Goal: Task Accomplishment & Management: Use online tool/utility

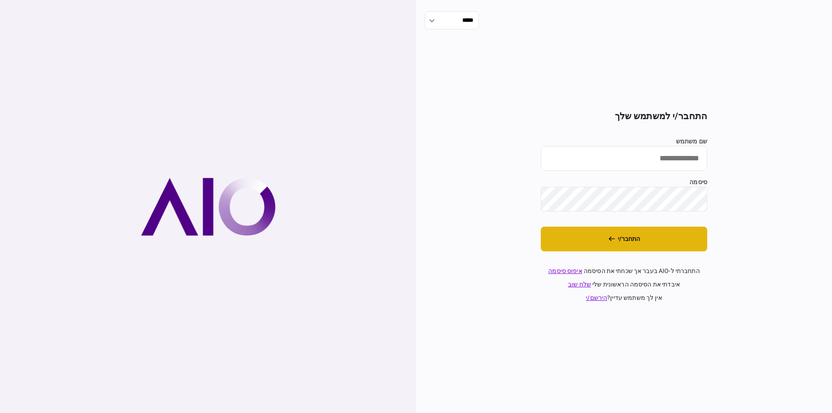
type input "*********"
click at [633, 236] on button "התחבר/י" at bounding box center [624, 239] width 166 height 25
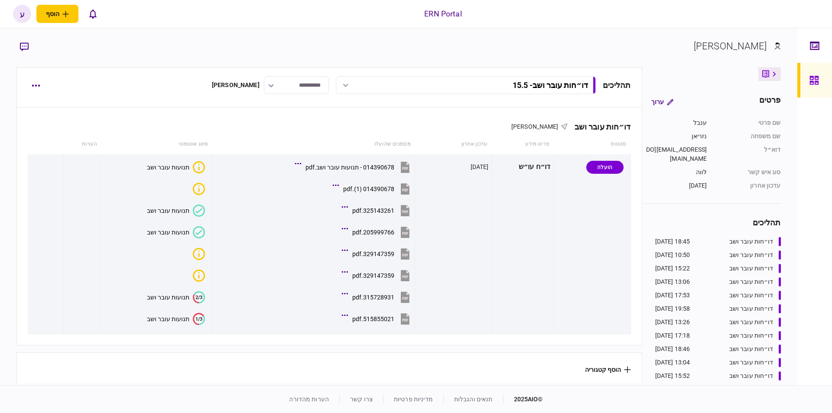
click at [374, 89] on div "דו״חות עובר ושב - 15.5" at bounding box center [476, 85] width 224 height 9
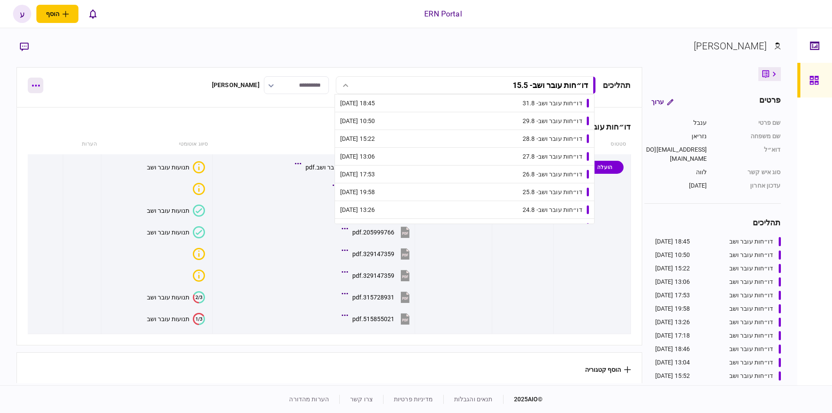
click at [36, 84] on icon "button" at bounding box center [36, 85] width 8 height 2
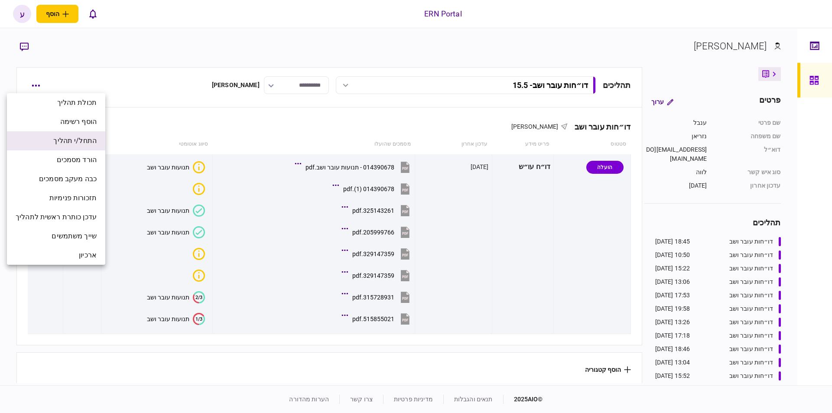
click at [97, 146] on li "התחל/י תהליך" at bounding box center [56, 140] width 98 height 19
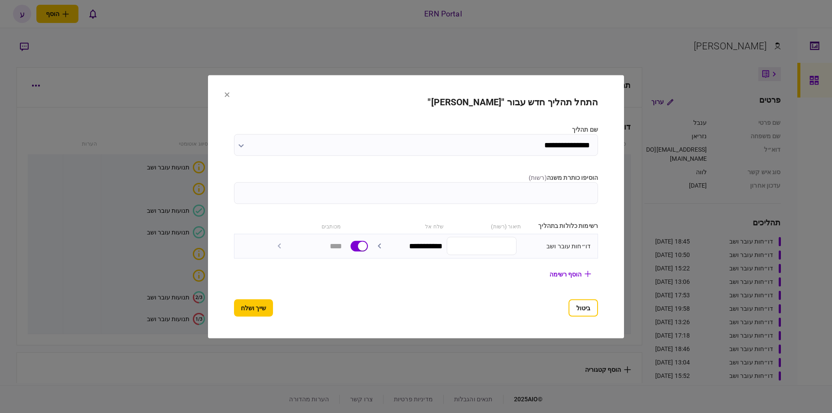
click at [409, 230] on section "**********" at bounding box center [416, 239] width 364 height 37
click at [445, 188] on input "הוסיפו כותרת משנה ( רשות )" at bounding box center [416, 193] width 364 height 22
type input "***"
click at [265, 310] on button "שייך ושלח" at bounding box center [253, 307] width 39 height 17
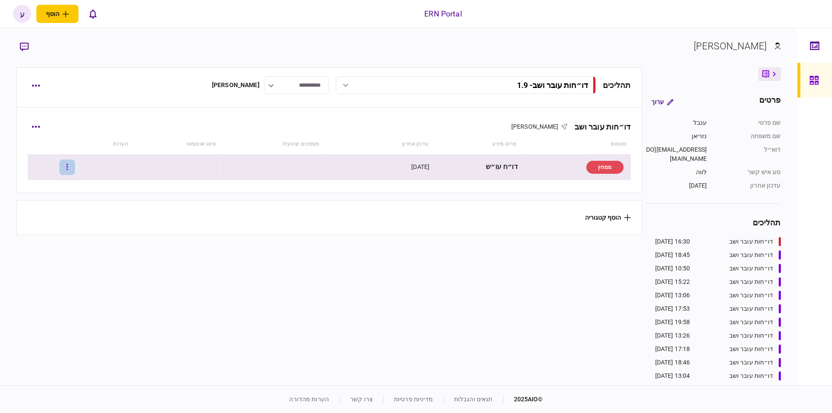
click at [67, 161] on button "button" at bounding box center [67, 167] width 16 height 16
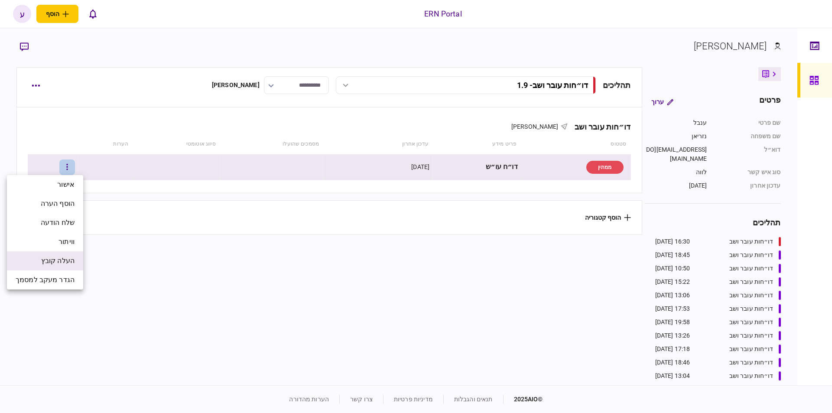
click at [58, 265] on span "העלה קובץ" at bounding box center [57, 261] width 33 height 10
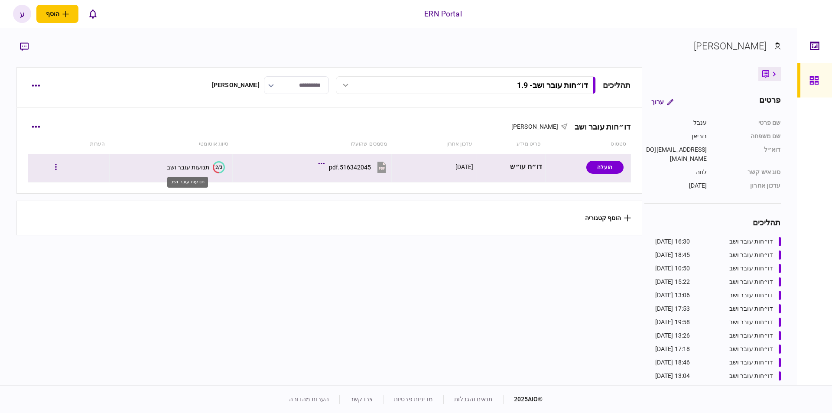
click at [190, 165] on div "תנועות עובר ושב" at bounding box center [188, 167] width 42 height 7
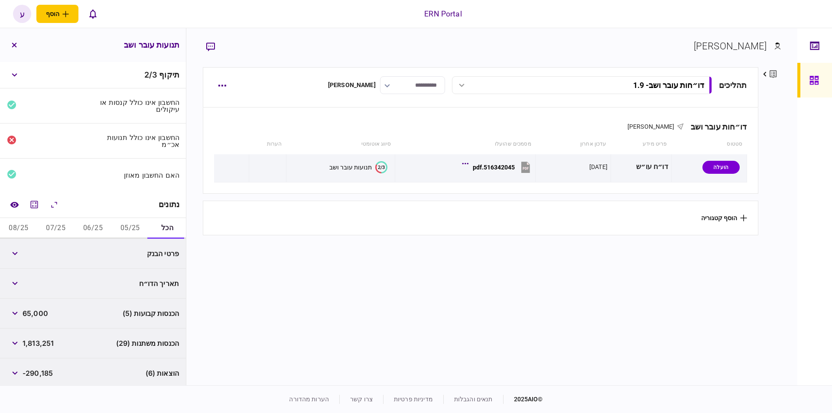
click at [84, 224] on button "06/25" at bounding box center [92, 228] width 37 height 21
click at [38, 204] on icon "מחשבון" at bounding box center [34, 204] width 10 height 10
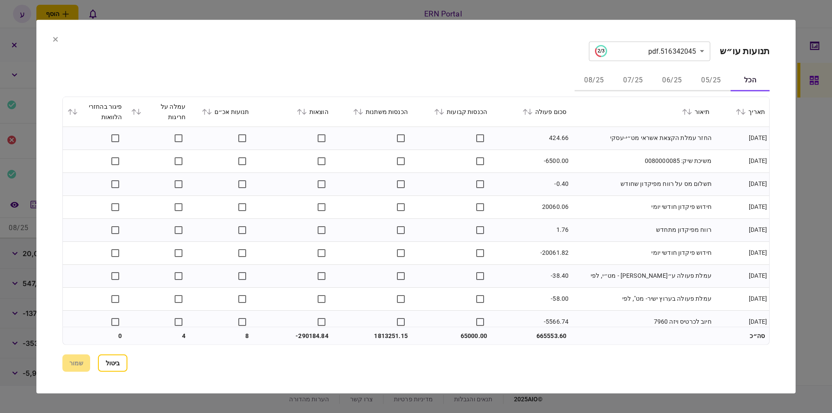
click at [663, 81] on button "06/25" at bounding box center [671, 80] width 39 height 21
click at [534, 111] on button at bounding box center [528, 111] width 12 height 5
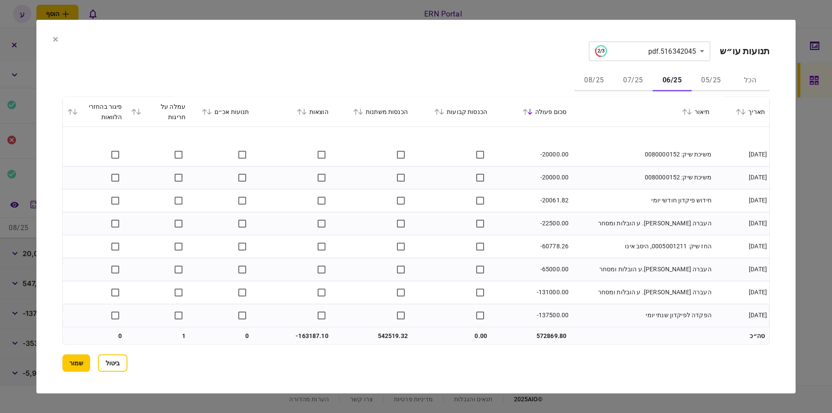
scroll to position [1546, 0]
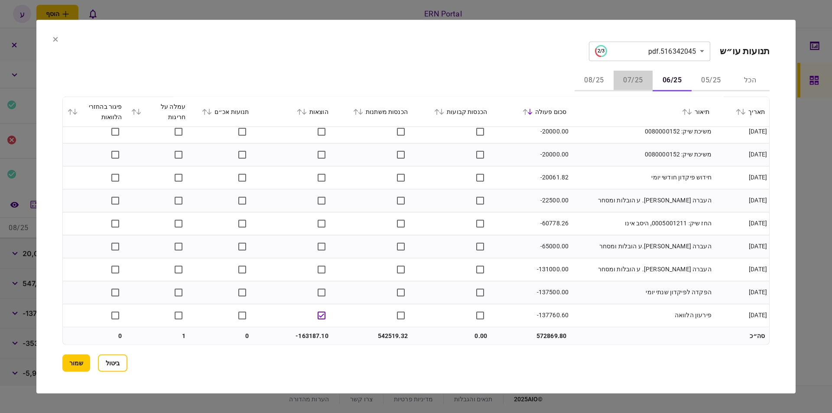
click at [640, 79] on button "07/25" at bounding box center [632, 80] width 39 height 21
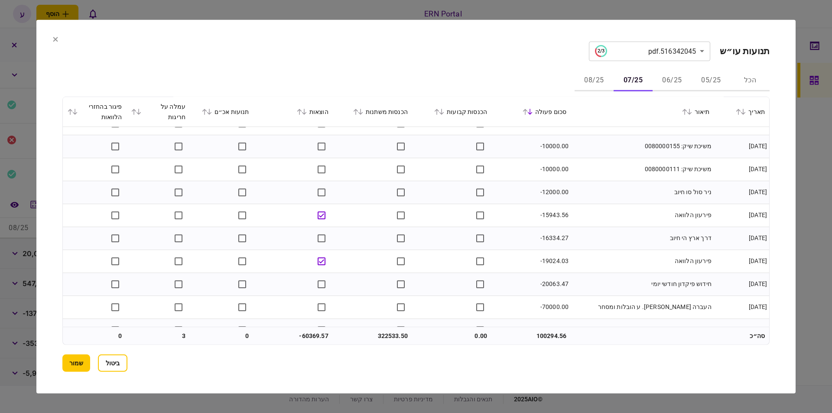
scroll to position [1936, 0]
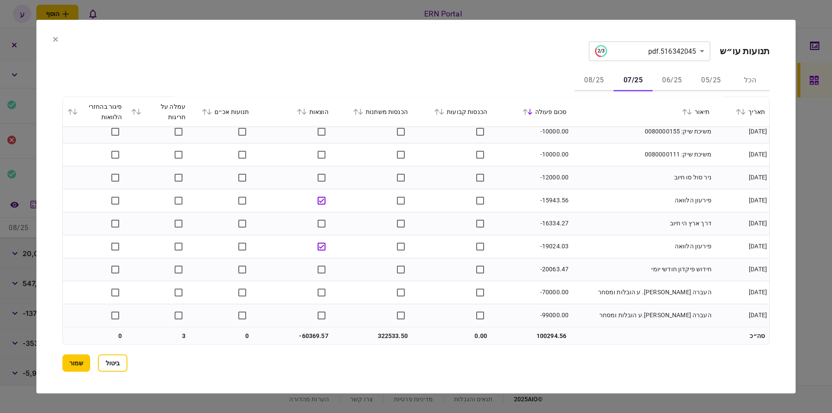
click at [598, 82] on button "08/25" at bounding box center [593, 80] width 39 height 21
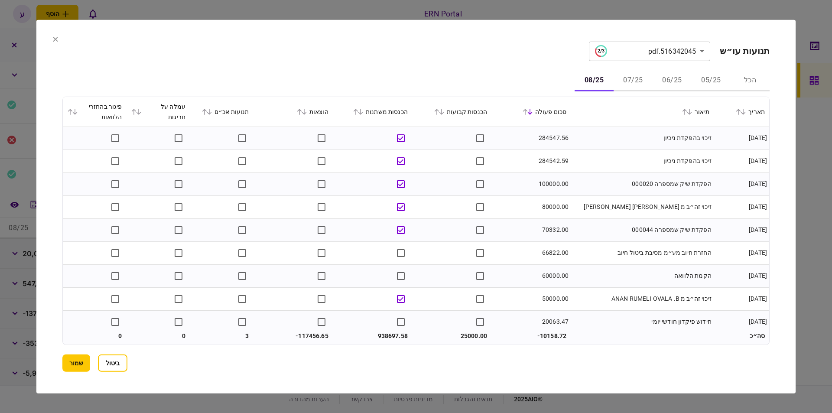
drag, startPoint x: 628, startPoint y: 256, endPoint x: 527, endPoint y: 256, distance: 101.8
click at [628, 256] on td "החזרת חיוב מע״מ מסיבת ביטול חיוב" at bounding box center [641, 252] width 143 height 23
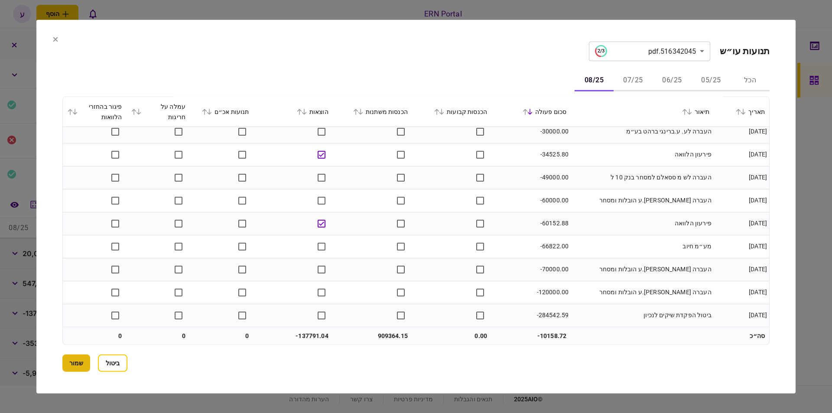
click at [72, 365] on button "שמור" at bounding box center [76, 362] width 28 height 17
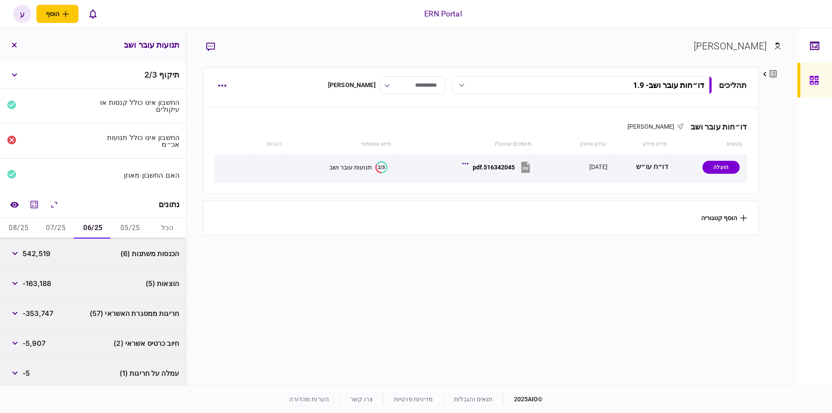
click at [39, 253] on span "542,519" at bounding box center [37, 253] width 28 height 10
copy span "542,519"
click at [46, 284] on span "-163,188" at bounding box center [37, 283] width 29 height 10
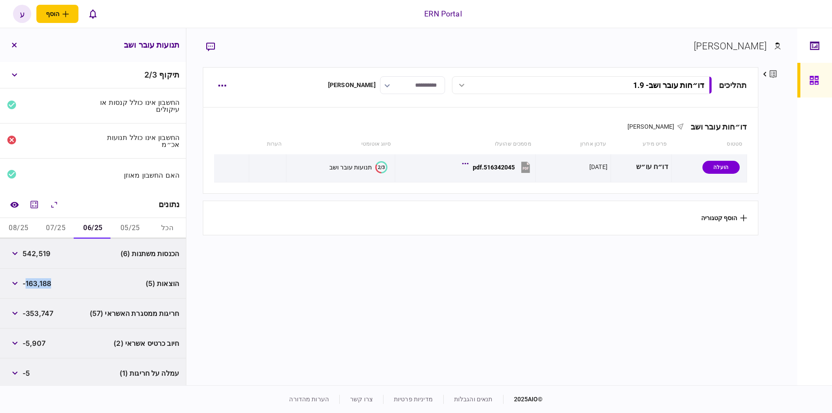
copy span "163,188"
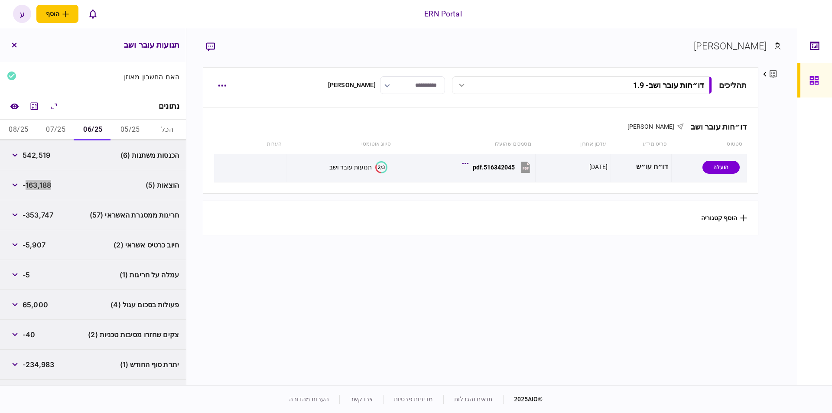
scroll to position [121, 0]
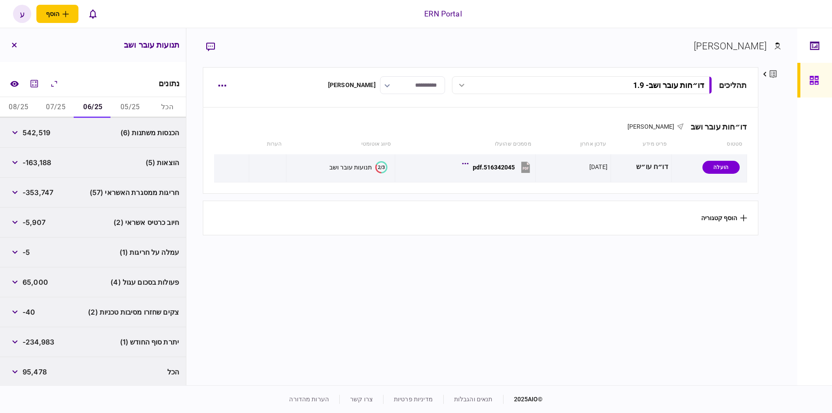
click at [32, 343] on span "-234,983" at bounding box center [39, 342] width 32 height 10
copy div "-234,983"
click at [54, 101] on button "07/25" at bounding box center [55, 107] width 37 height 21
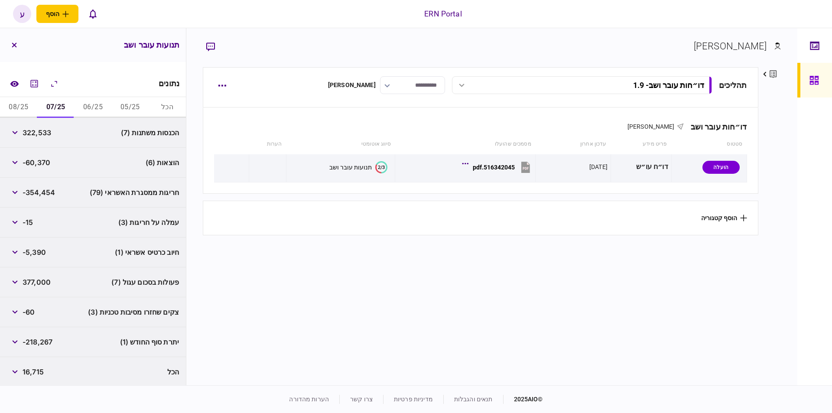
click at [41, 127] on span "322,533" at bounding box center [37, 132] width 29 height 10
copy span "322,533"
click at [45, 162] on span "-60,370" at bounding box center [37, 162] width 28 height 10
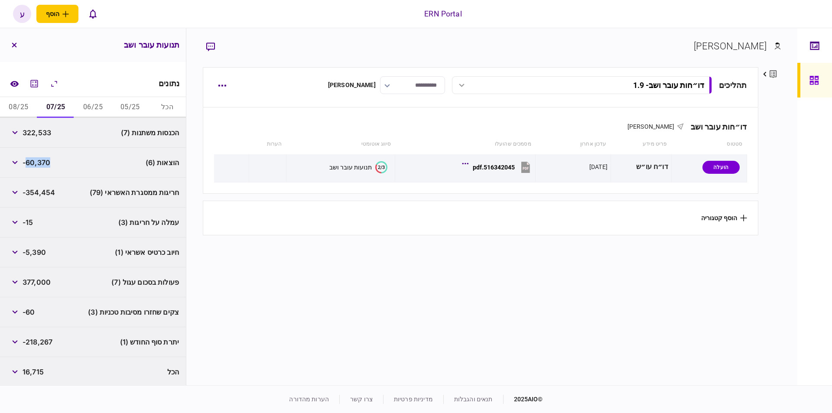
copy span "60,370"
click at [15, 165] on button "button" at bounding box center [15, 163] width 16 height 16
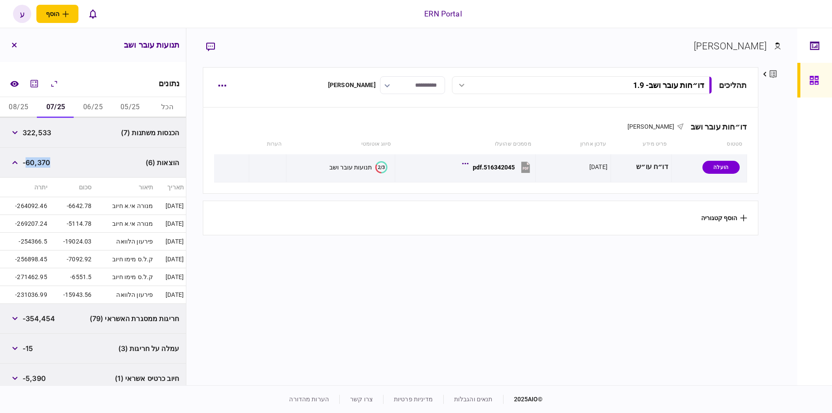
click at [99, 107] on button "06/25" at bounding box center [92, 107] width 37 height 21
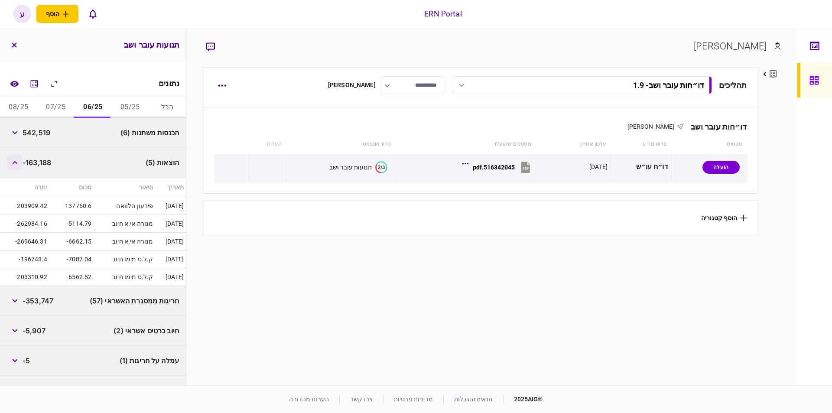
click at [17, 155] on button "button" at bounding box center [15, 163] width 16 height 16
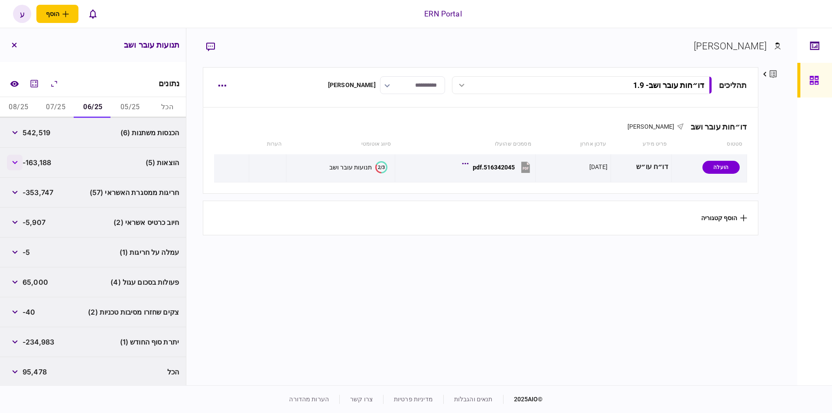
click at [19, 163] on button "button" at bounding box center [15, 163] width 16 height 16
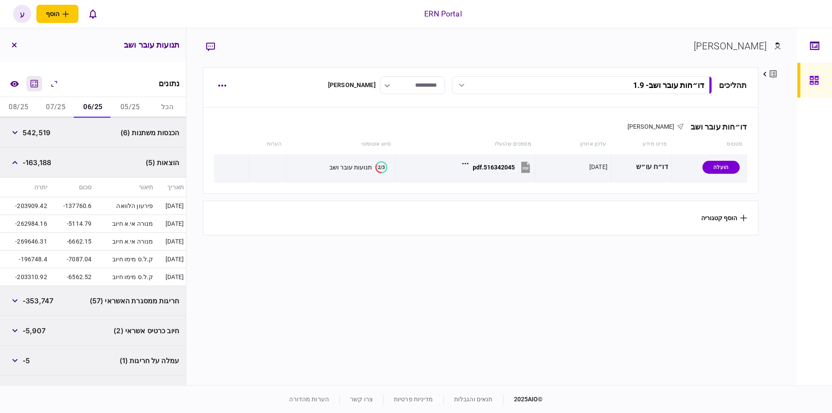
click at [35, 84] on icon "מחשבון" at bounding box center [34, 83] width 10 height 10
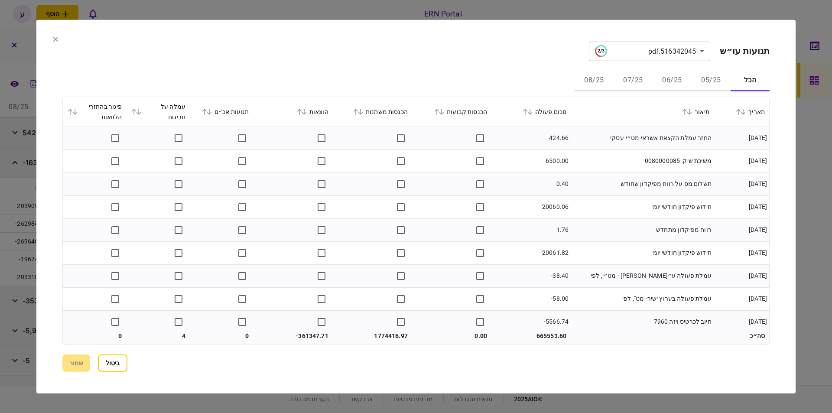
click at [670, 81] on button "06/25" at bounding box center [671, 80] width 39 height 21
click at [302, 113] on icon at bounding box center [299, 111] width 5 height 6
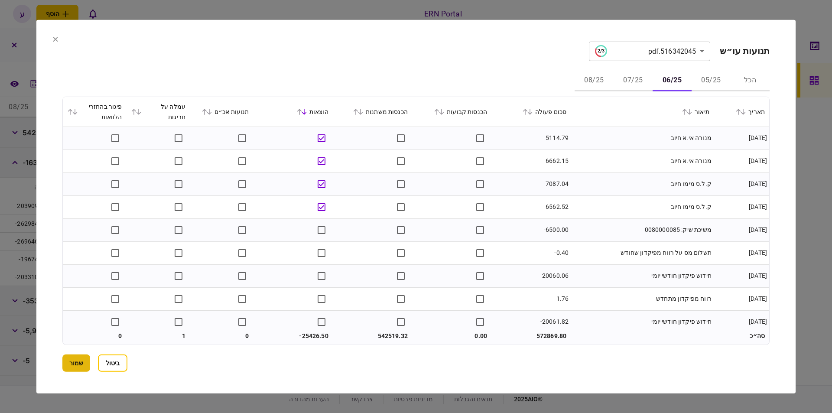
click at [87, 359] on button "שמור" at bounding box center [76, 362] width 28 height 17
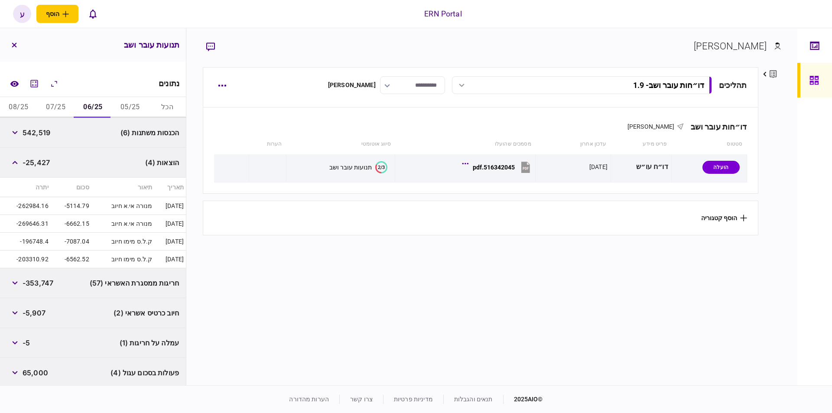
click at [39, 164] on span "-25,427" at bounding box center [36, 162] width 27 height 10
click at [40, 163] on span "-25,427" at bounding box center [36, 162] width 27 height 10
copy span "25,427"
click at [66, 104] on button "07/25" at bounding box center [55, 107] width 37 height 21
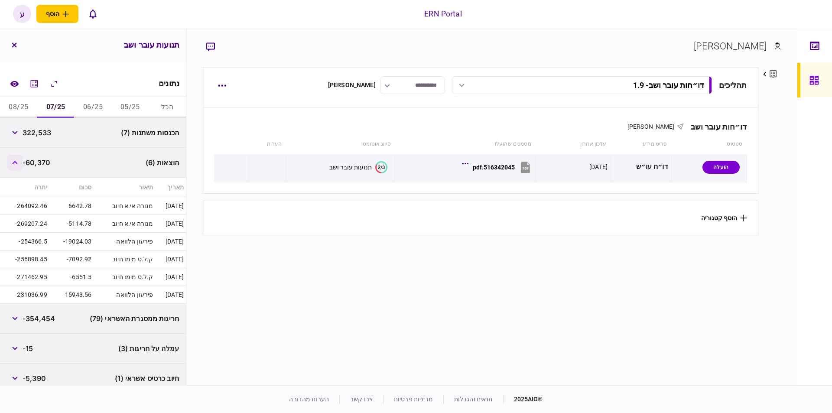
click at [17, 161] on icon "button" at bounding box center [15, 162] width 6 height 3
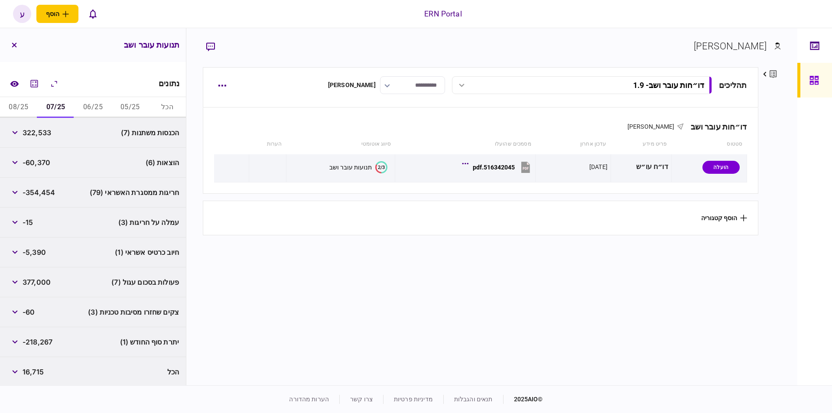
click at [43, 341] on span "-218,267" at bounding box center [38, 342] width 30 height 10
copy div "-218,267"
click at [23, 105] on button "08/25" at bounding box center [18, 107] width 37 height 21
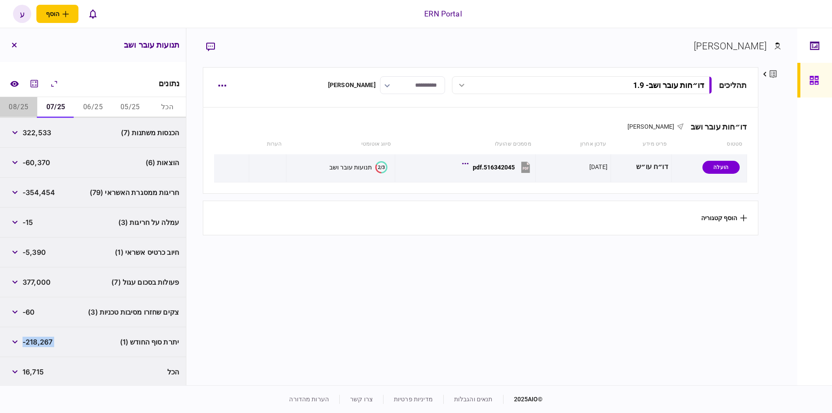
scroll to position [91, 0]
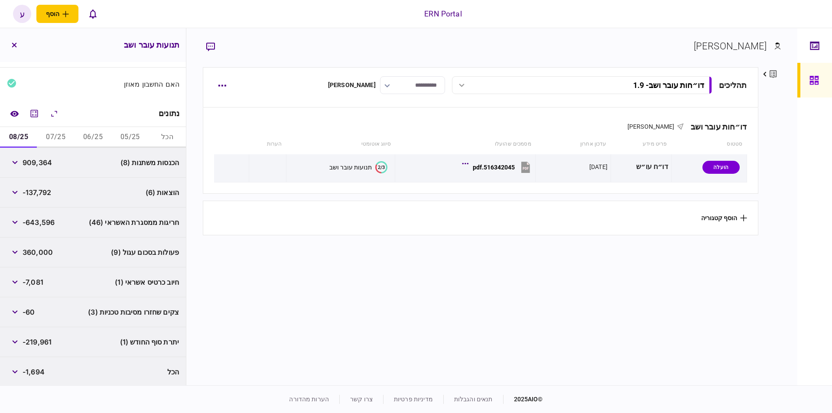
click at [49, 161] on span "909,364" at bounding box center [37, 162] width 29 height 10
copy span "909,364"
click at [14, 161] on icon "button" at bounding box center [15, 162] width 6 height 3
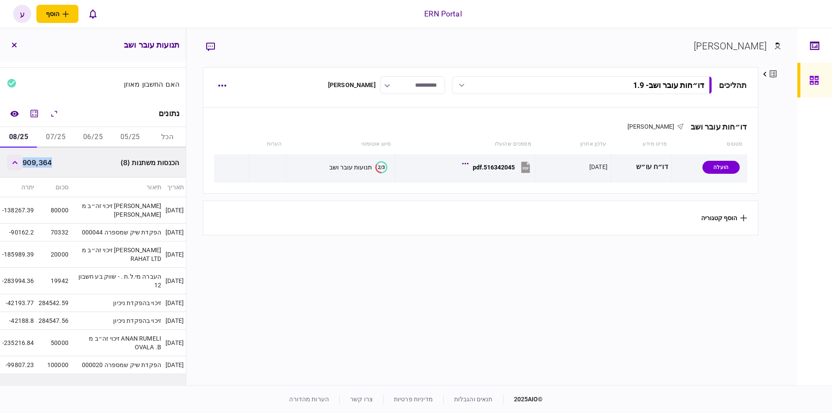
click at [14, 161] on icon "button" at bounding box center [15, 162] width 6 height 3
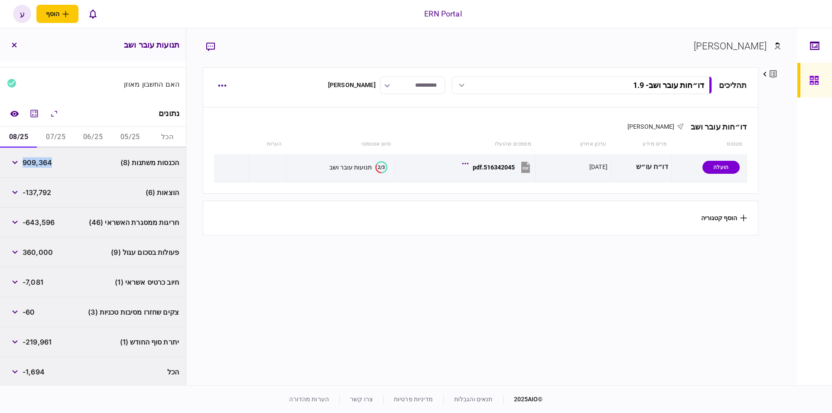
click at [42, 195] on span "-137,792" at bounding box center [37, 192] width 29 height 10
click at [42, 191] on span "-137,792" at bounding box center [37, 192] width 29 height 10
click at [7, 184] on div "הוצאות (6) -137,792" at bounding box center [93, 193] width 186 height 30
click at [16, 187] on button "button" at bounding box center [15, 192] width 16 height 16
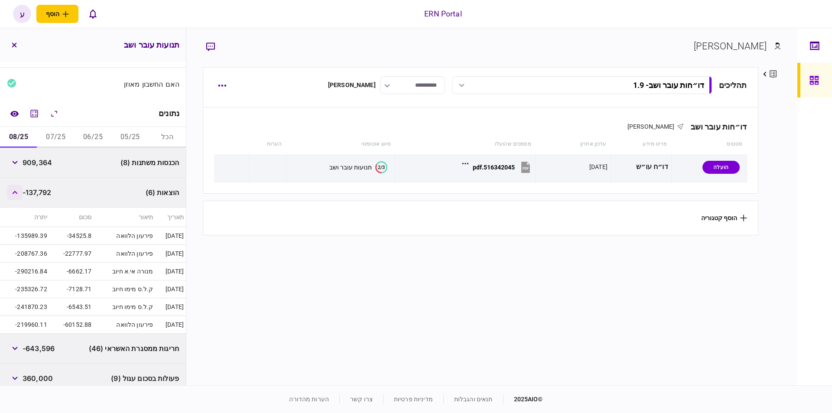
click at [17, 191] on icon "button" at bounding box center [15, 192] width 6 height 3
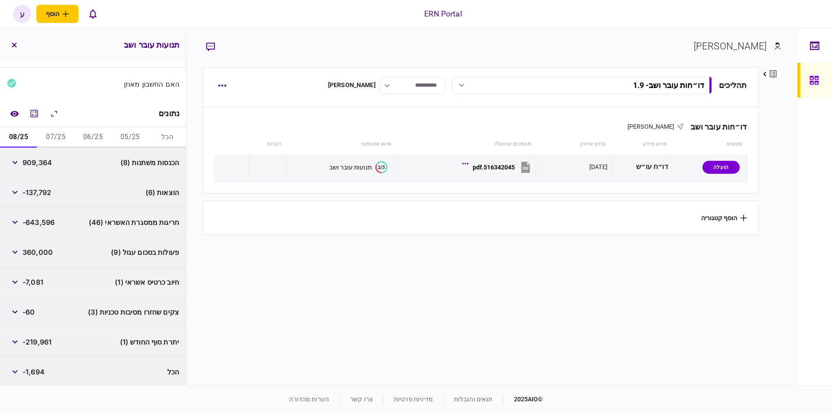
click at [204, 254] on section "תהליכים דו״חות עובר ושב - 1.9 דו״חות עובר ושב - 1.9 16:30 [DATE] דו״חות עובר וש…" at bounding box center [480, 225] width 555 height 316
click at [39, 340] on span "-219,961" at bounding box center [37, 342] width 29 height 10
copy div "-219,961"
